Goal: Download file/media

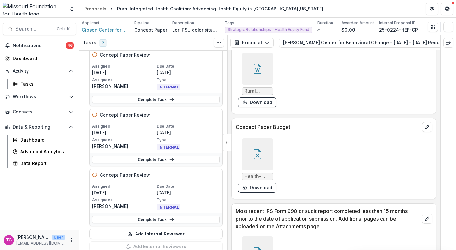
scroll to position [1870, 0]
click at [254, 192] on button "Download" at bounding box center [257, 188] width 38 height 10
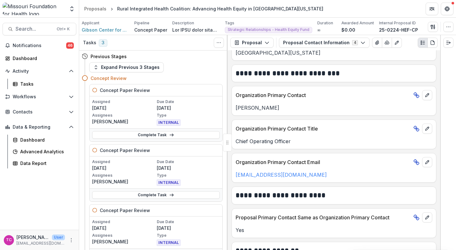
scroll to position [270, 0]
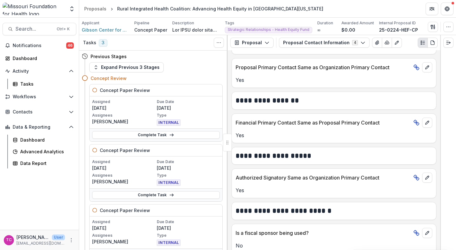
click at [295, 44] on button "Proposal Contact Information 4" at bounding box center [324, 43] width 91 height 10
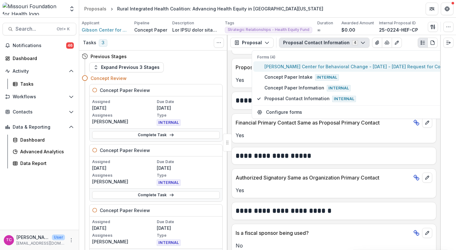
click at [288, 67] on span "[PERSON_NAME] Center for Behavioral Change - [DATE] - [DATE] Request for Concep…" at bounding box center [367, 66] width 206 height 7
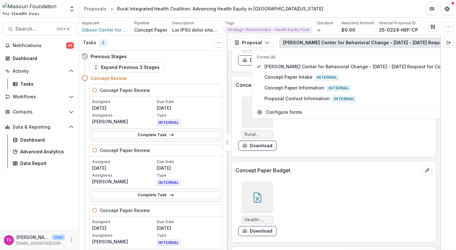
scroll to position [1847, 0]
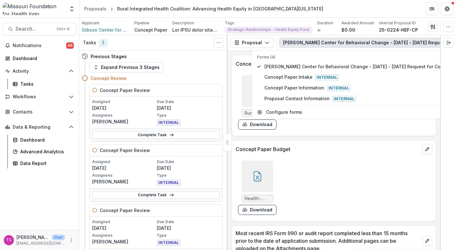
click at [265, 209] on button "Download" at bounding box center [257, 210] width 38 height 10
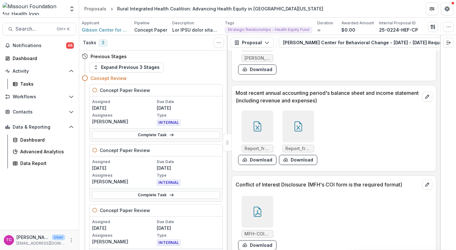
scroll to position [2098, 0]
